Goal: Find specific page/section: Find specific page/section

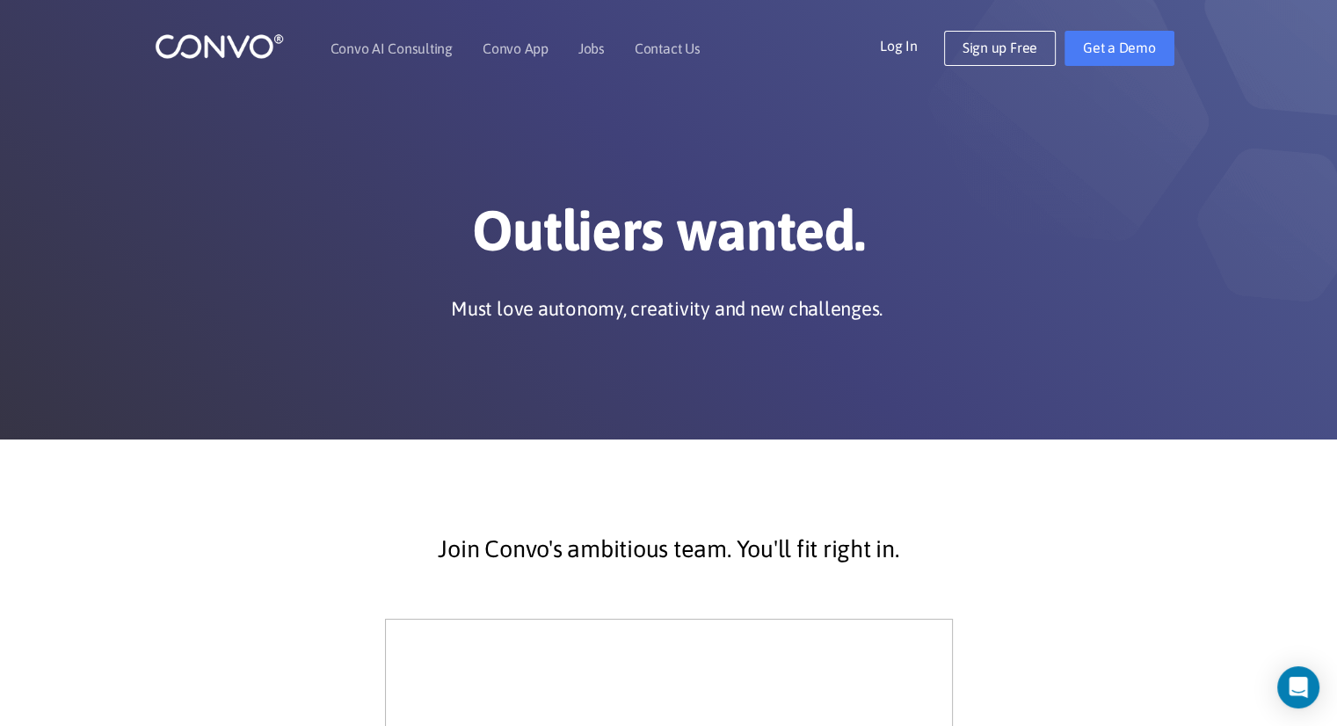
click at [237, 51] on img at bounding box center [219, 46] width 129 height 27
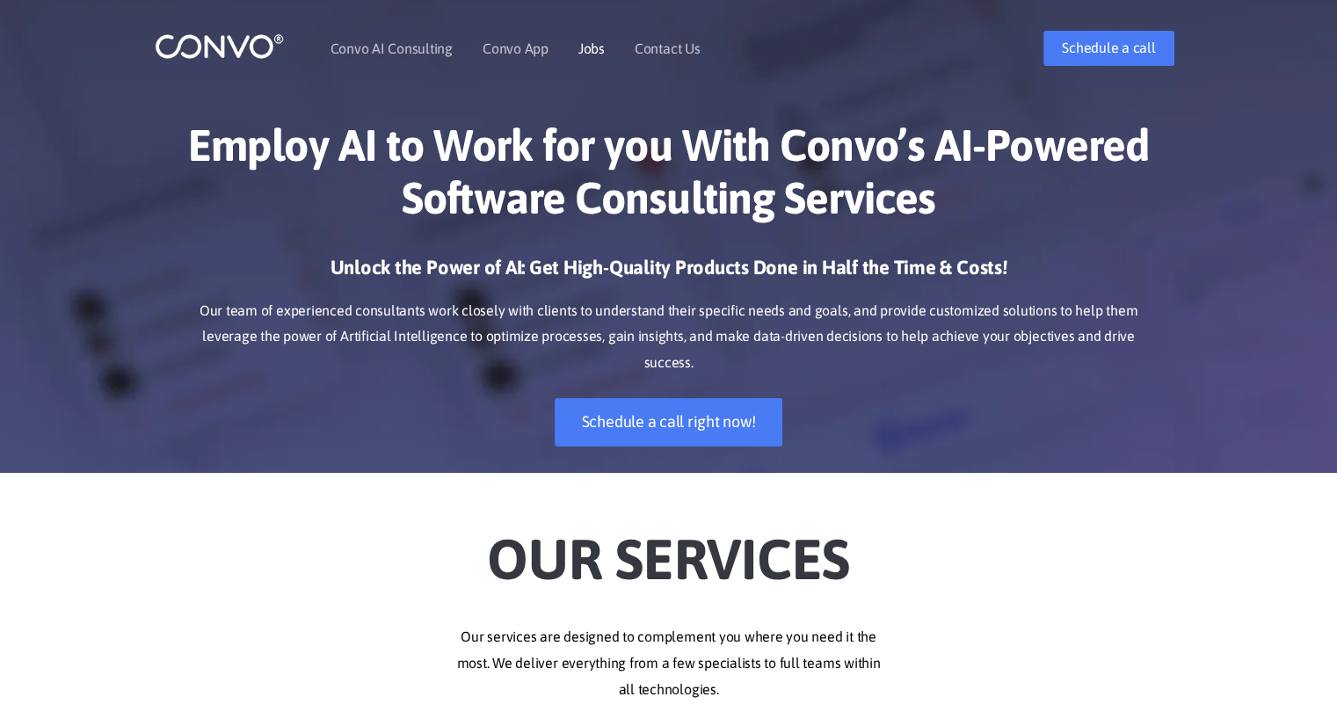
click at [595, 48] on link "Jobs" at bounding box center [592, 48] width 26 height 14
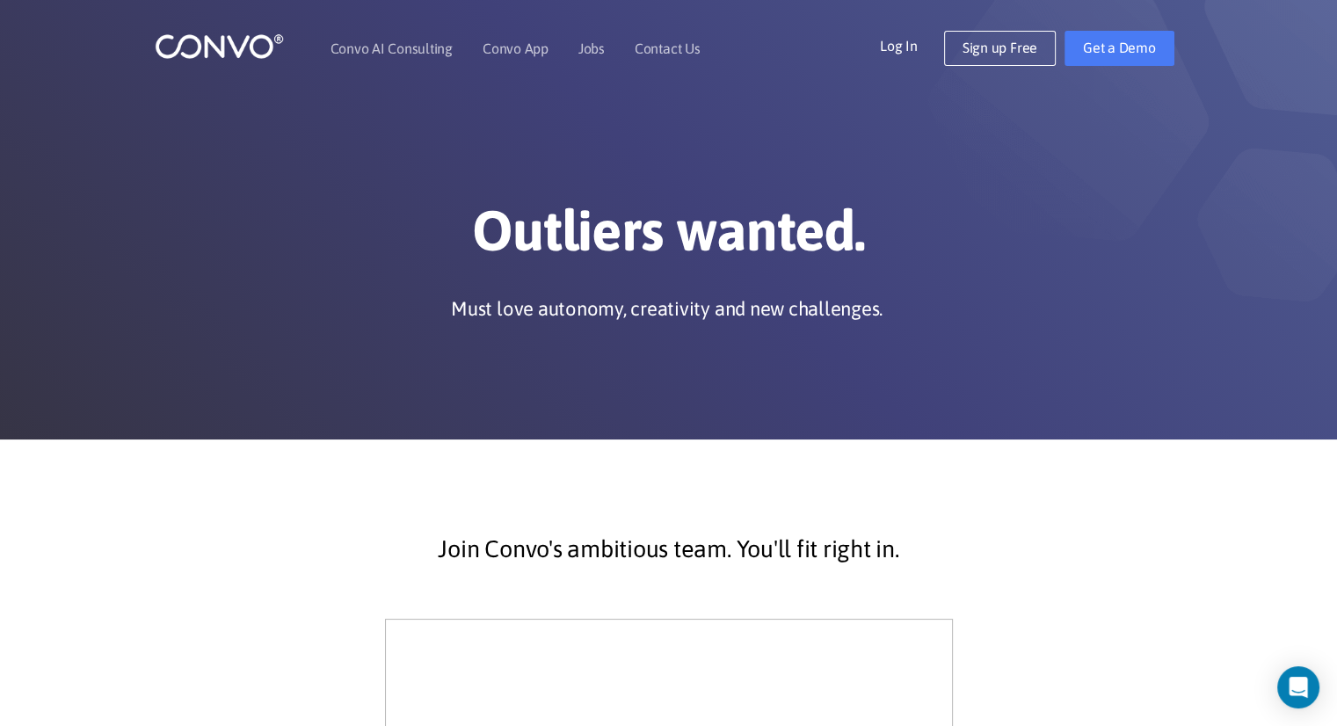
drag, startPoint x: 1350, startPoint y: 28, endPoint x: 1242, endPoint y: 78, distance: 118.4
click at [1242, 78] on header "Convo AI Consulting Convo App Convo App Features Jobs Contact Us Log In Get a D…" at bounding box center [668, 48] width 1337 height 97
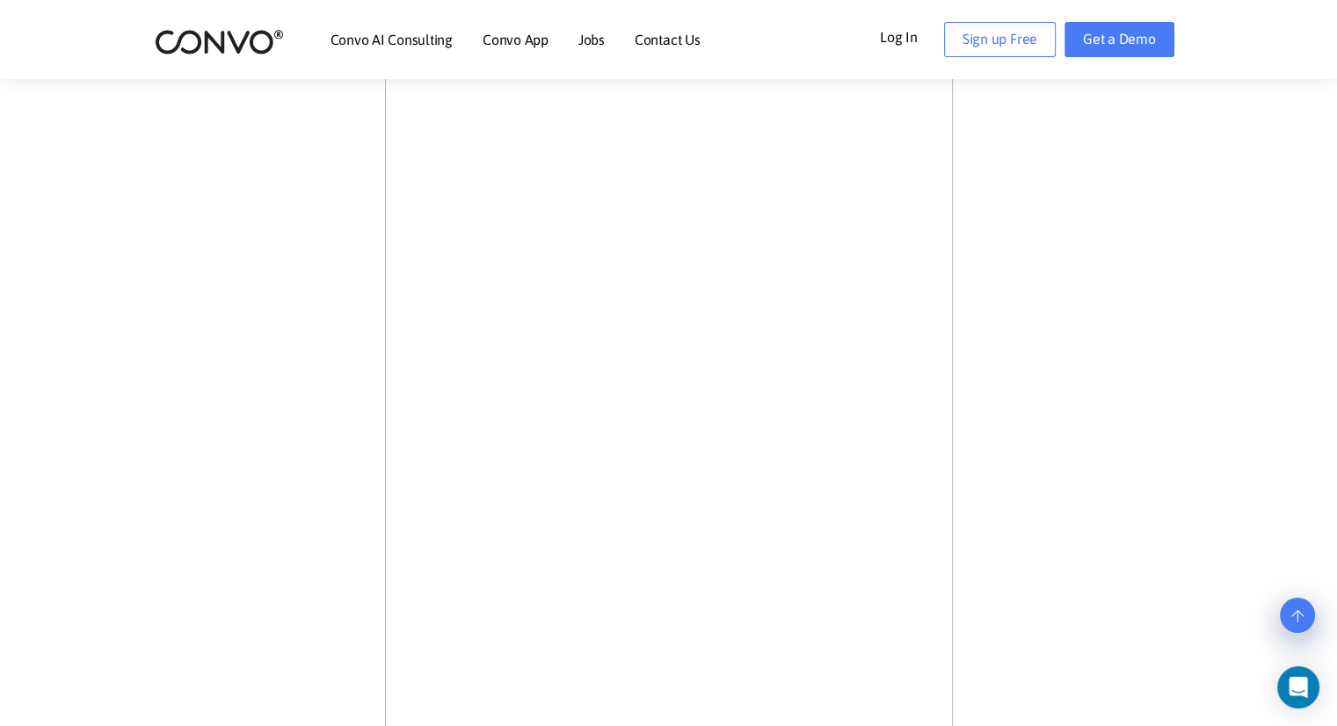
scroll to position [138, 0]
